Goal: Information Seeking & Learning: Learn about a topic

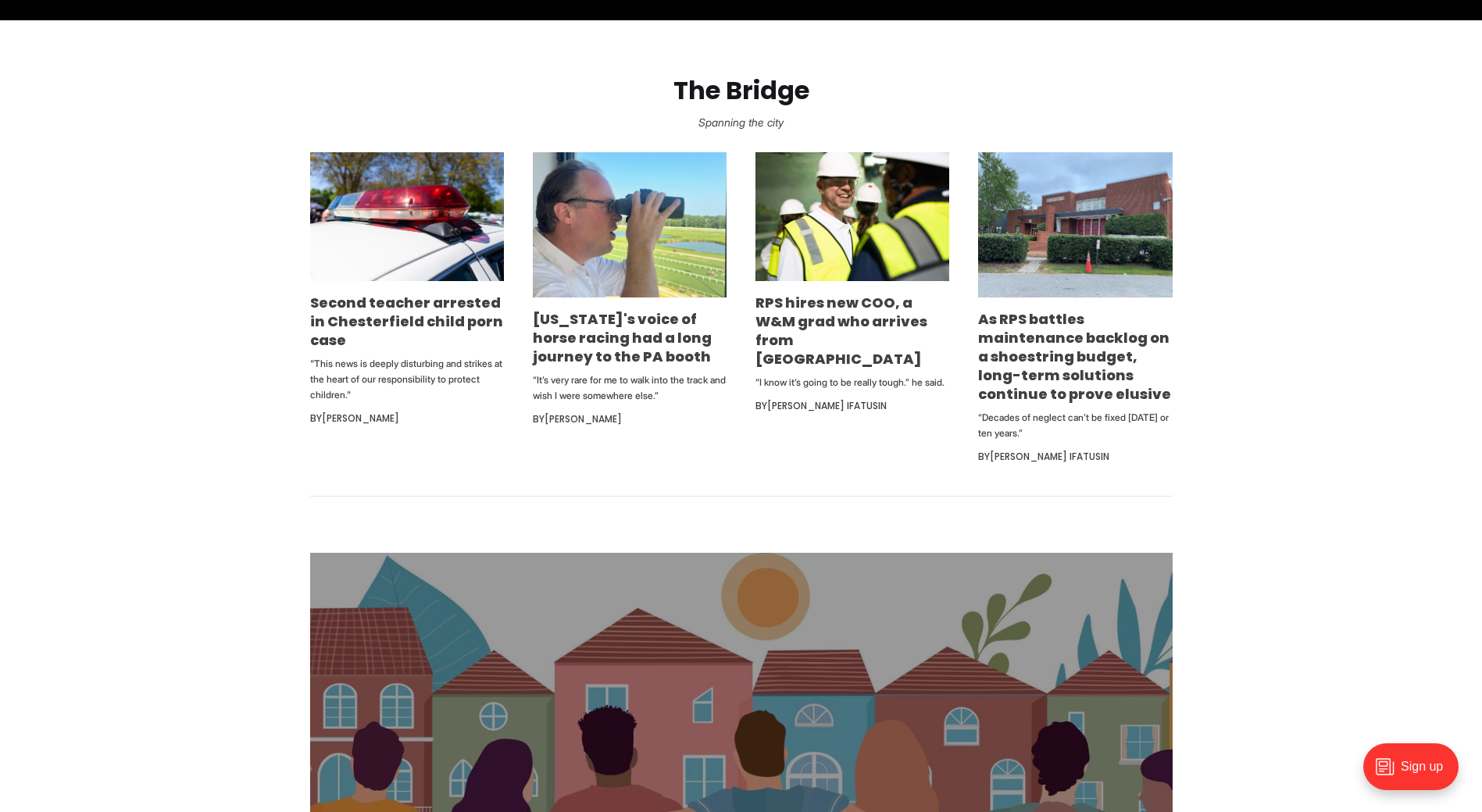
scroll to position [937, 0]
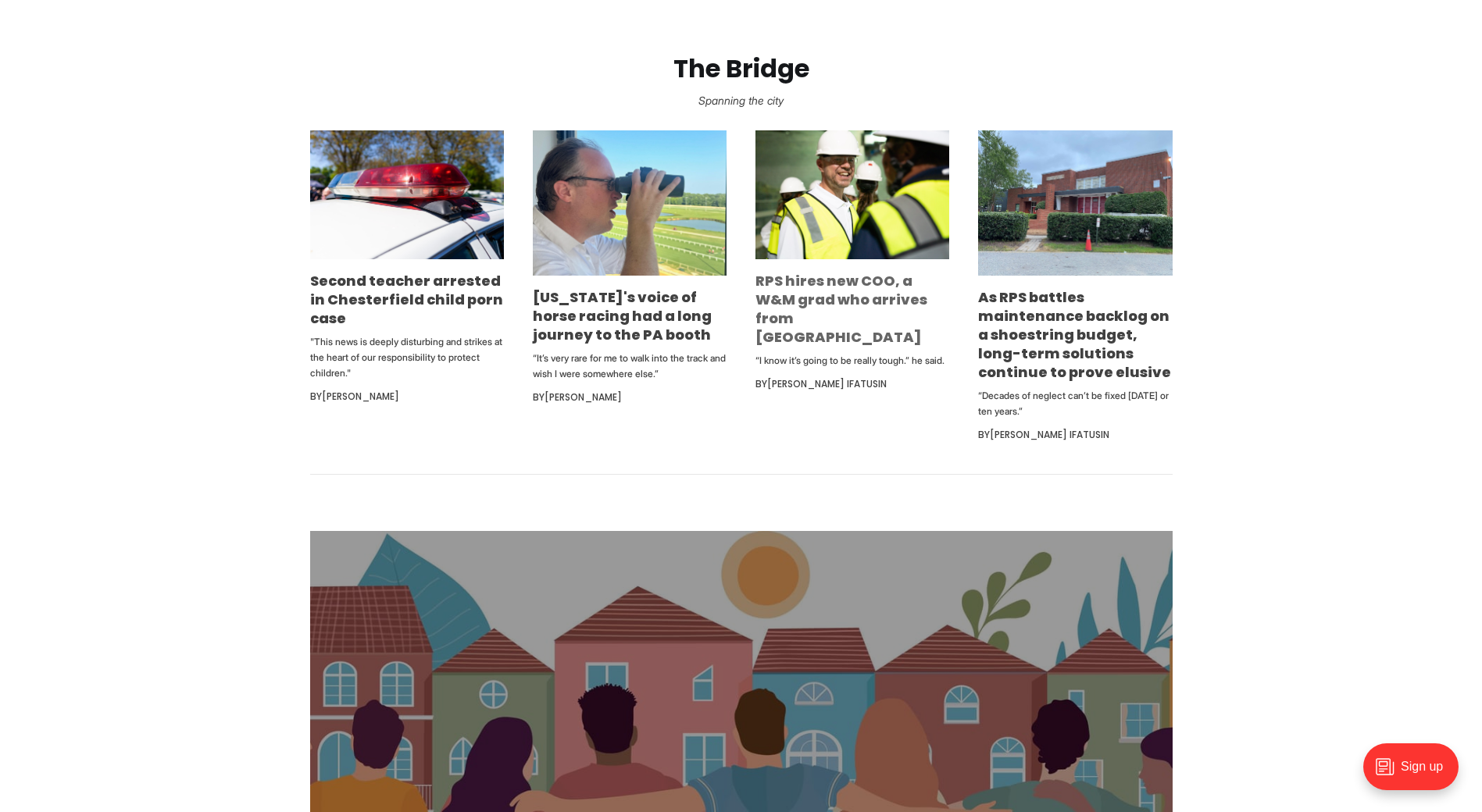
click at [893, 306] on link "RPS hires new COO, a W&M grad who arrives from [GEOGRAPHIC_DATA]" at bounding box center [841, 308] width 172 height 76
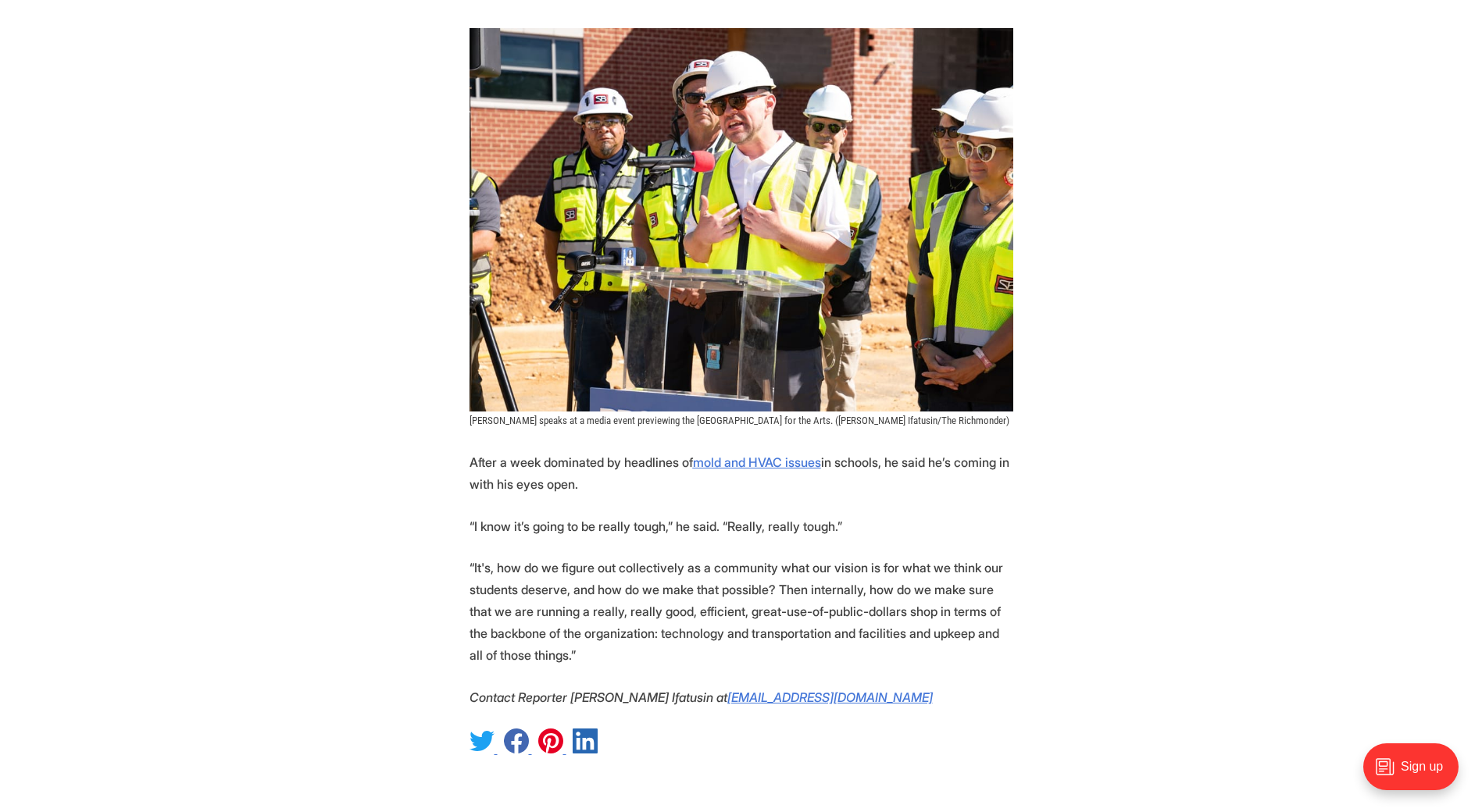
scroll to position [1640, 0]
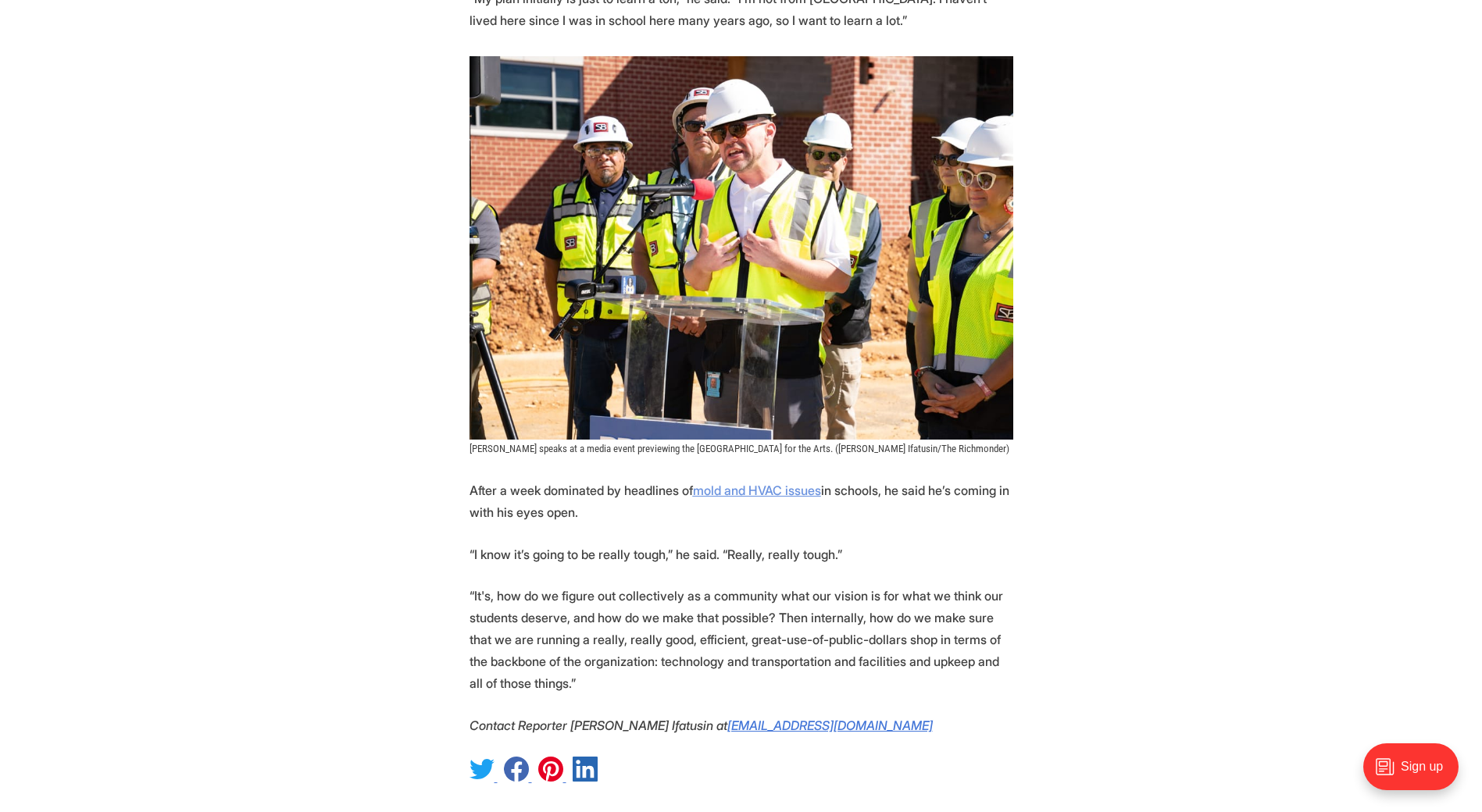
click at [723, 482] on u "mold and HVAC issues" at bounding box center [756, 490] width 128 height 16
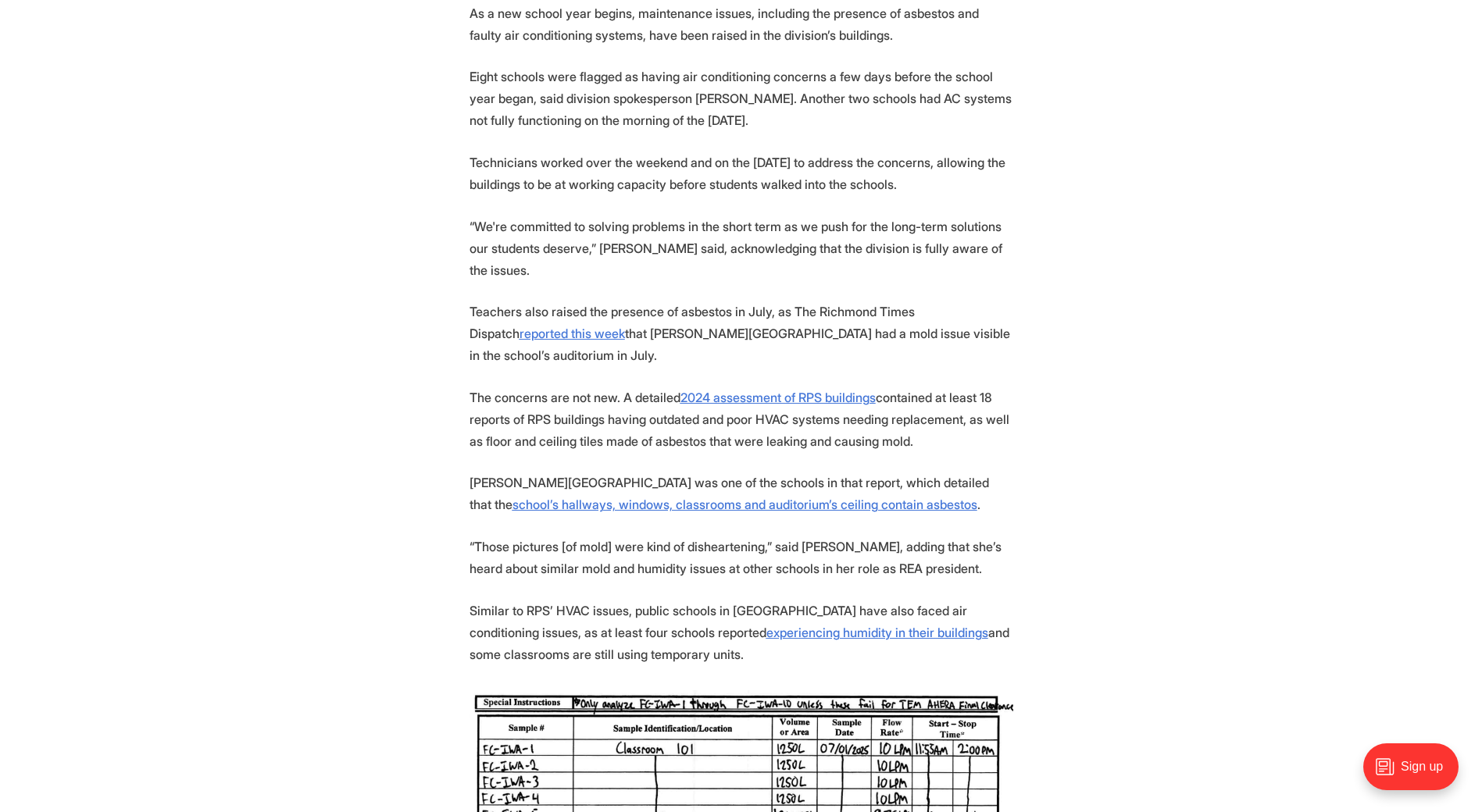
scroll to position [1405, 0]
